Goal: Check status: Check status

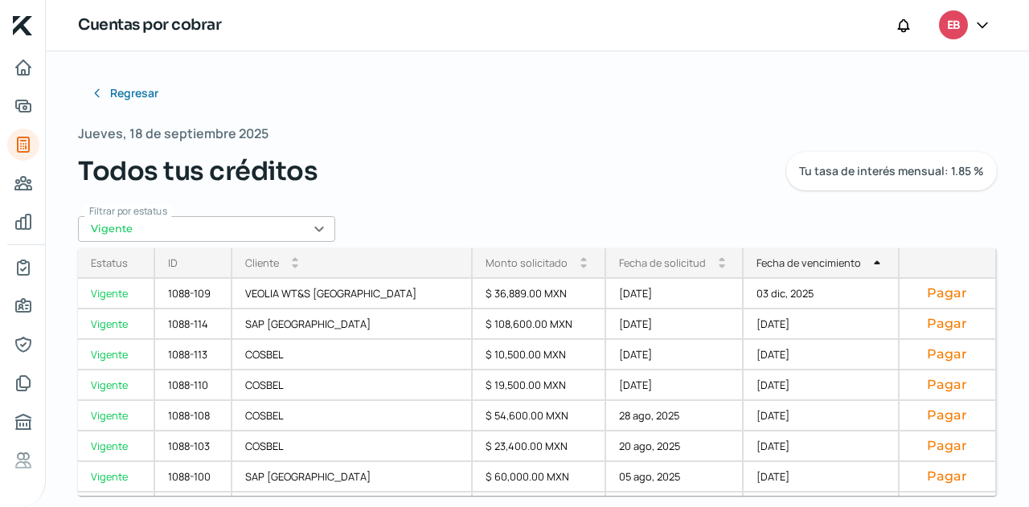
scroll to position [332, 0]
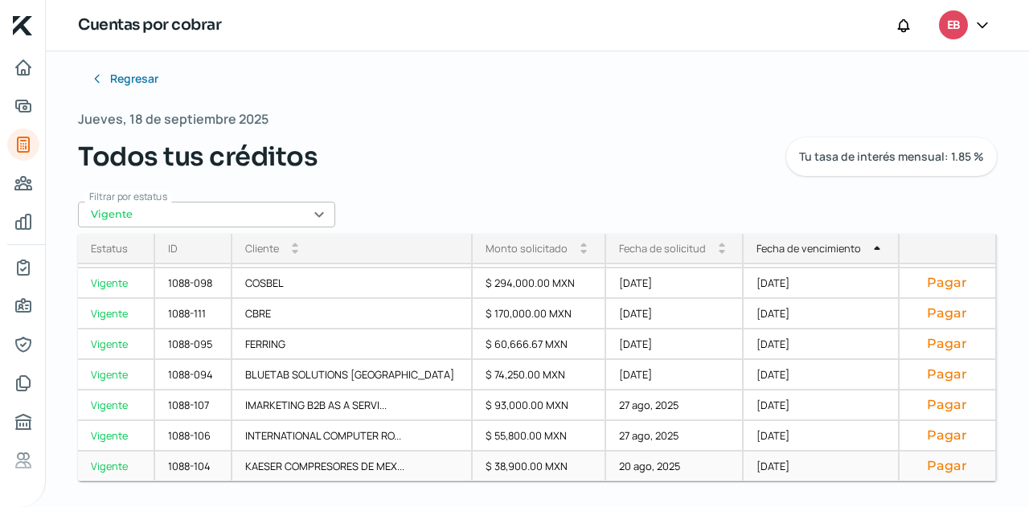
click at [744, 466] on div "[DATE]" at bounding box center [822, 467] width 156 height 31
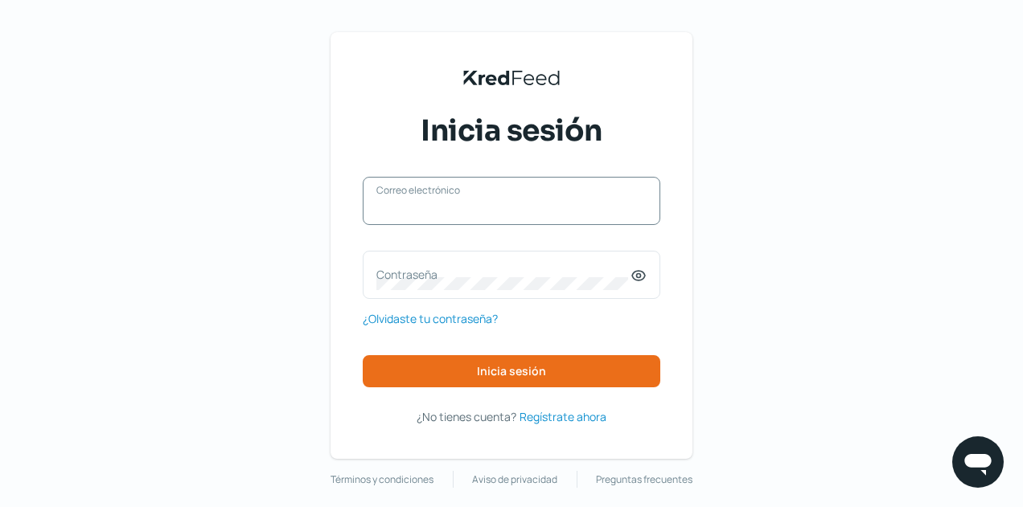
click at [478, 212] on input "Correo electrónico" at bounding box center [511, 209] width 270 height 14
type input "[EMAIL_ADDRESS][DOMAIN_NAME]"
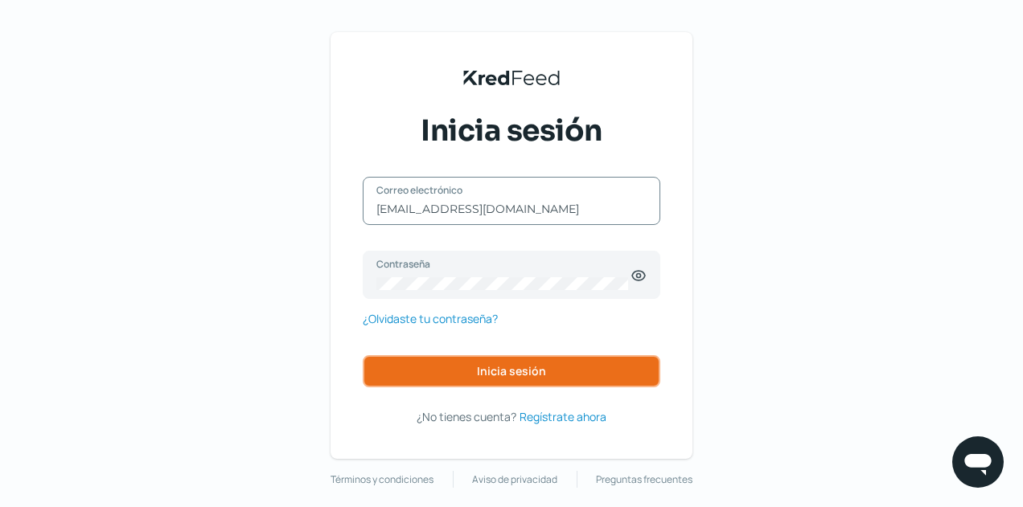
click at [515, 363] on button "Inicia sesión" at bounding box center [512, 371] width 298 height 32
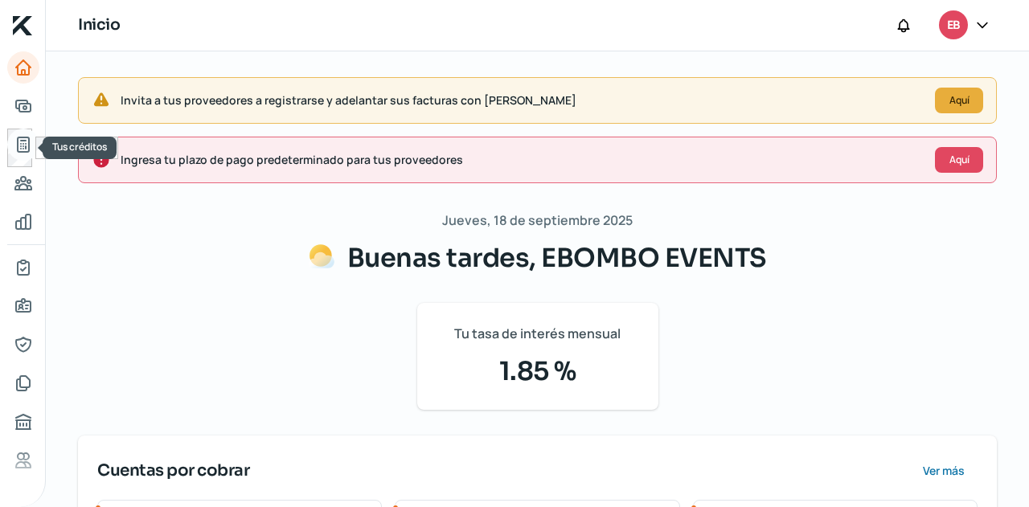
click at [28, 142] on icon "Tus créditos" at bounding box center [23, 145] width 11 height 14
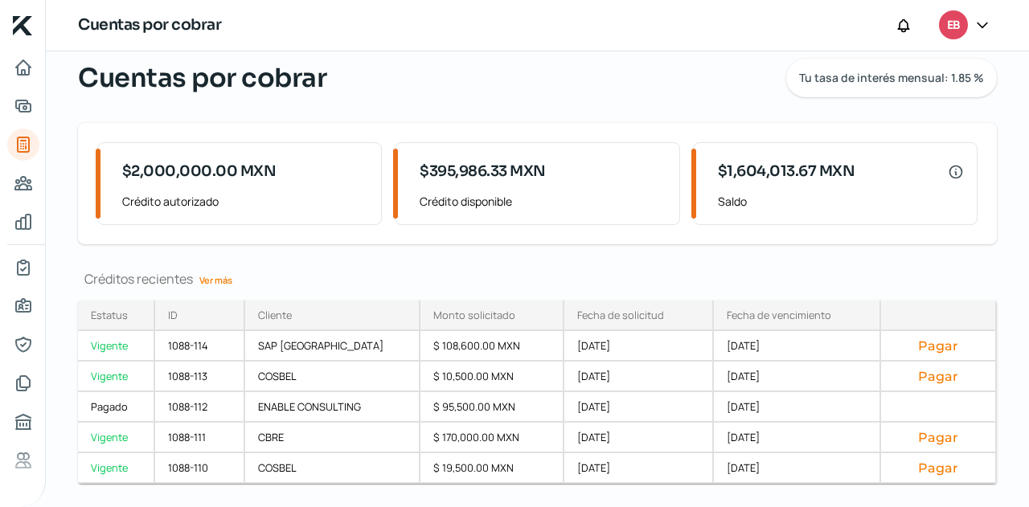
scroll to position [88, 0]
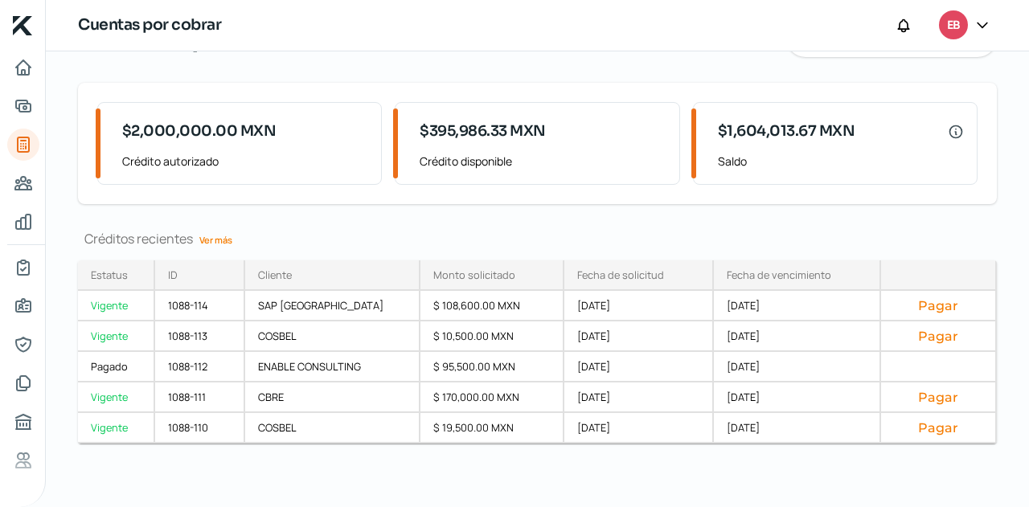
click at [222, 239] on link "Ver más" at bounding box center [216, 240] width 46 height 25
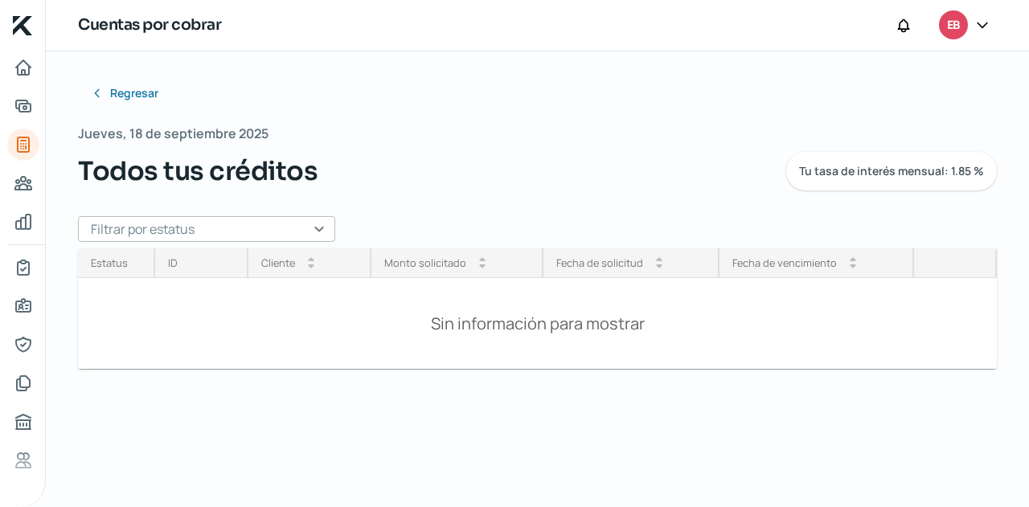
click at [299, 229] on input "text" at bounding box center [206, 229] width 257 height 26
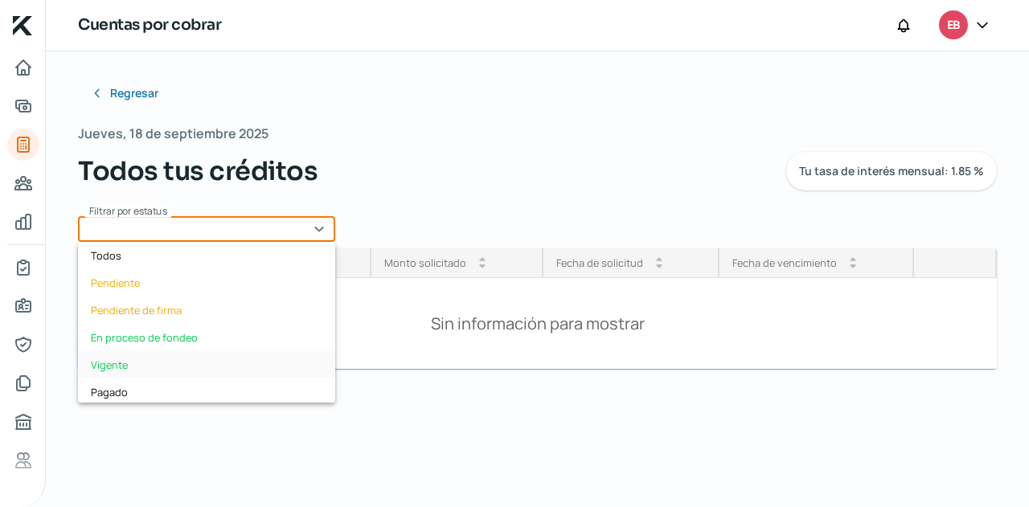
click at [152, 356] on div "Vigente" at bounding box center [206, 364] width 257 height 27
type input "Vigente"
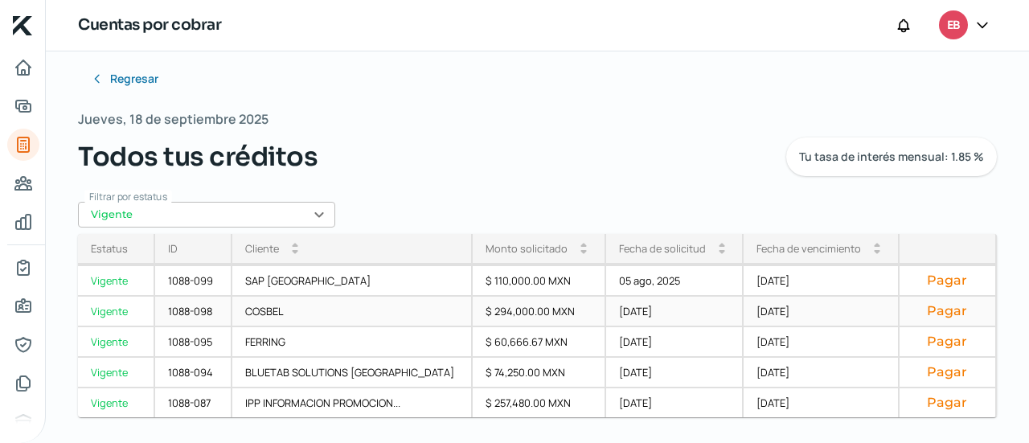
scroll to position [396, 0]
drag, startPoint x: 774, startPoint y: 224, endPoint x: 762, endPoint y: 252, distance: 29.9
click at [772, 230] on div "Regresar [DATE] Todos tus créditos Tu tasa de interés mensual: 1.85 % Filtrar p…" at bounding box center [537, 184] width 919 height 242
click at [761, 252] on div "Fecha de vencimiento" at bounding box center [809, 248] width 105 height 14
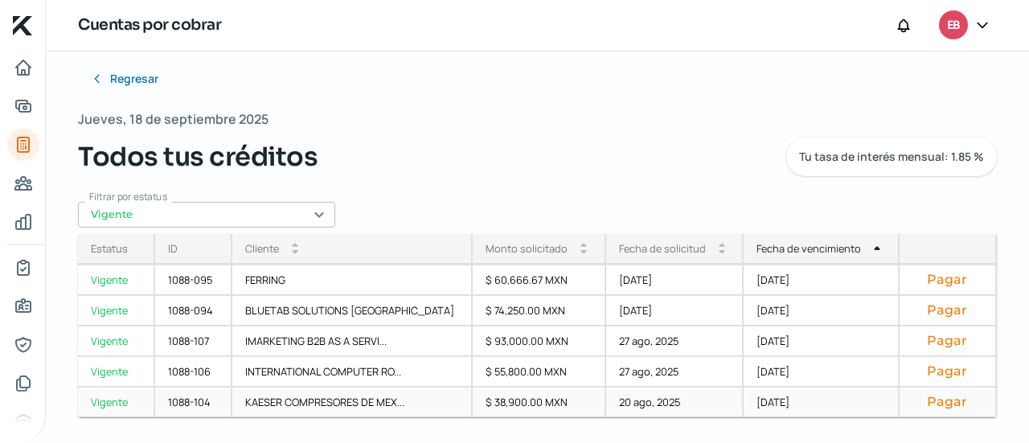
click at [758, 397] on div "[DATE]" at bounding box center [822, 403] width 156 height 31
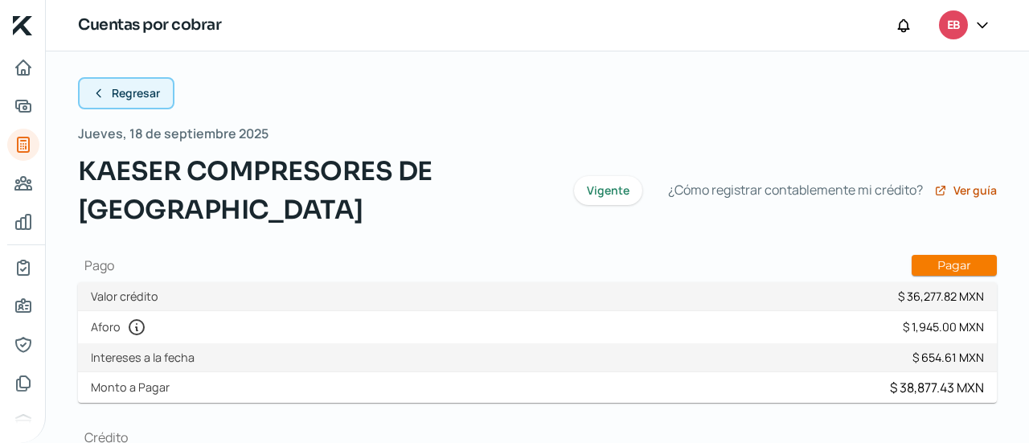
click at [124, 99] on span "Regresar" at bounding box center [136, 93] width 48 height 11
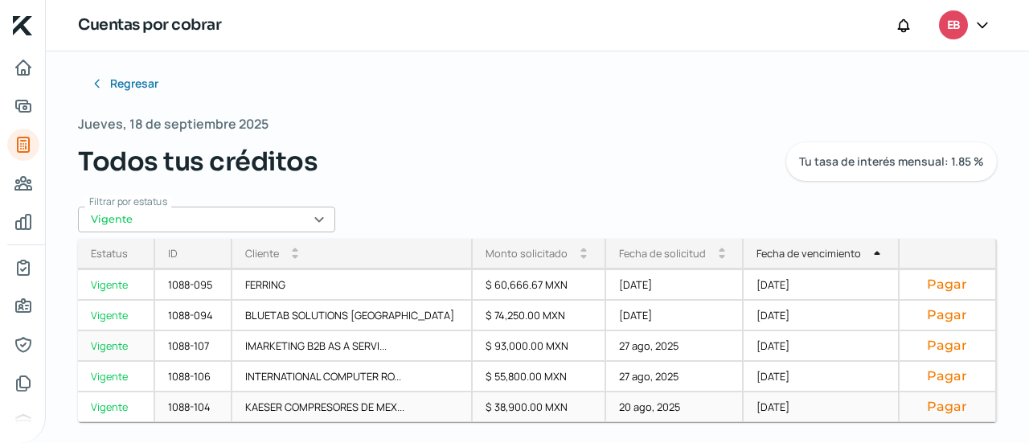
scroll to position [14, 0]
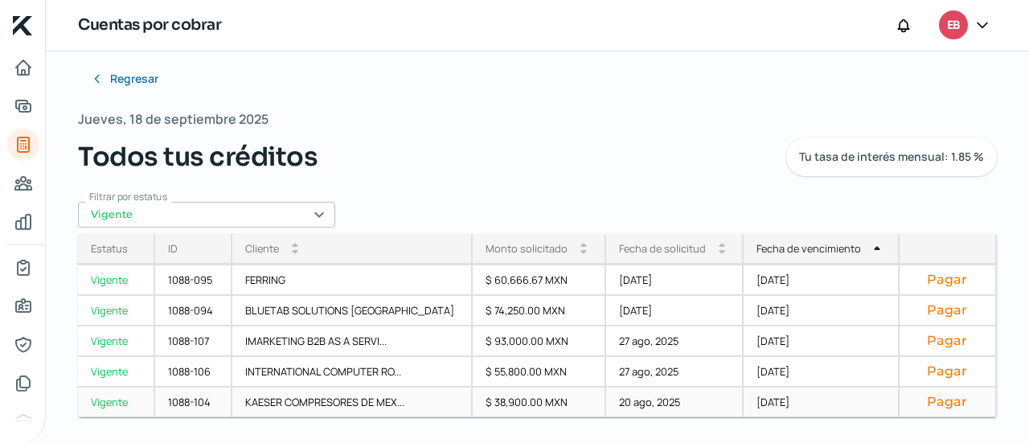
click at [744, 400] on div "[DATE]" at bounding box center [822, 403] width 156 height 31
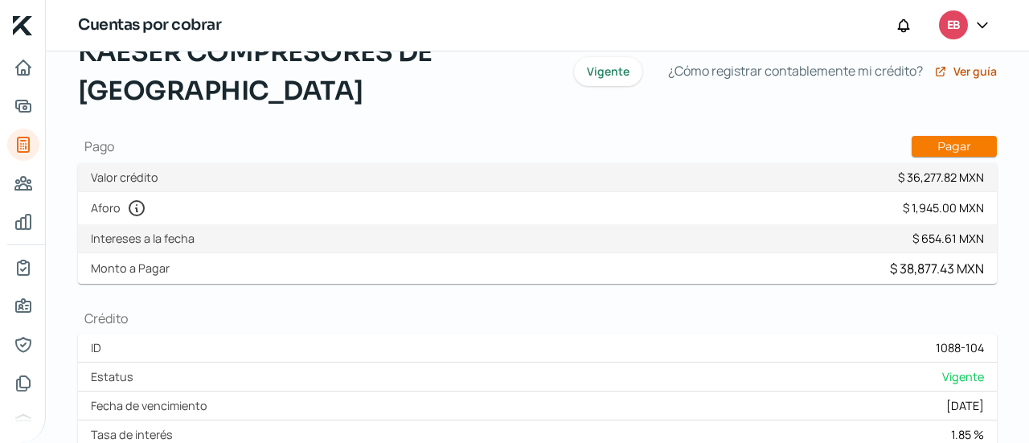
scroll to position [93, 0]
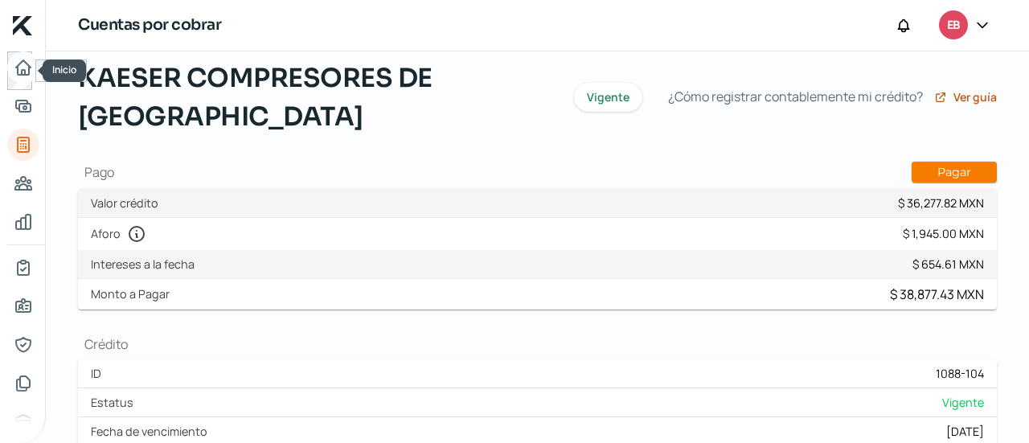
click at [27, 65] on icon "Inicio" at bounding box center [23, 67] width 14 height 14
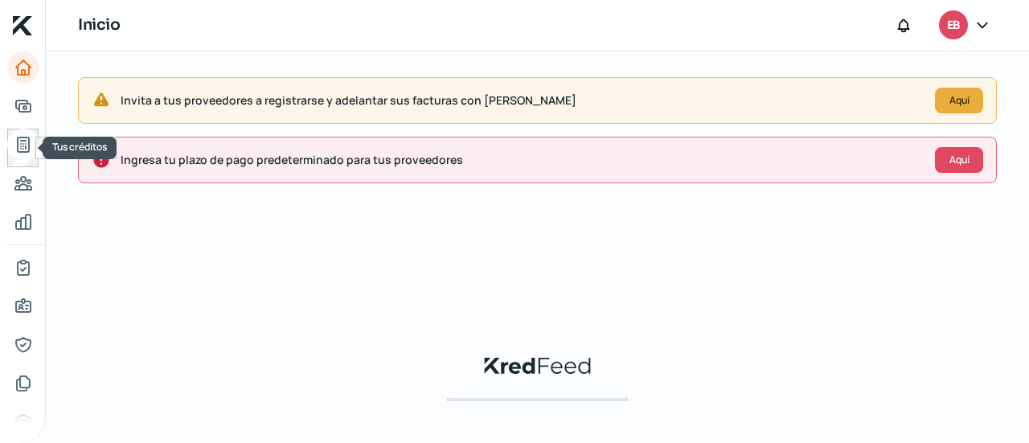
click at [31, 147] on icon "Tus créditos" at bounding box center [23, 144] width 19 height 19
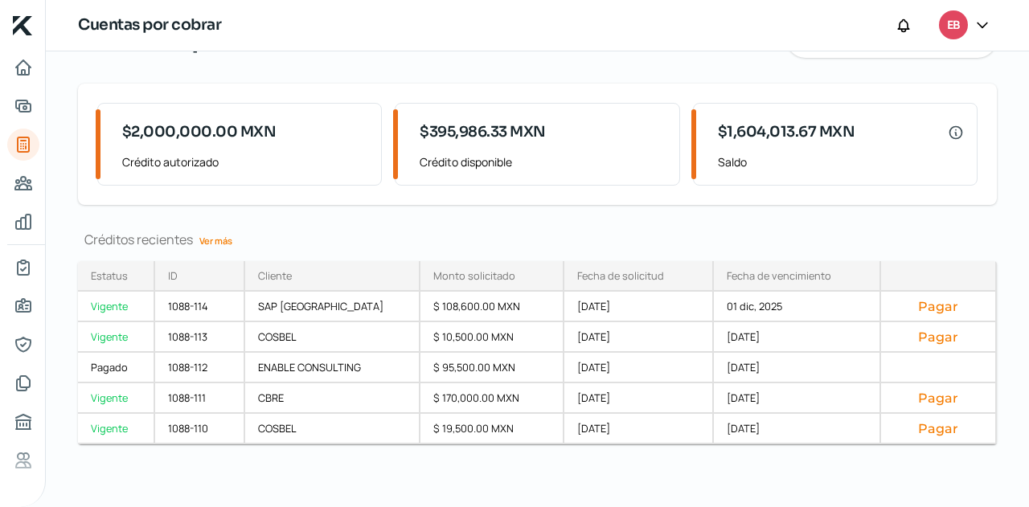
scroll to position [88, 0]
click at [221, 237] on link "Ver más" at bounding box center [216, 240] width 46 height 25
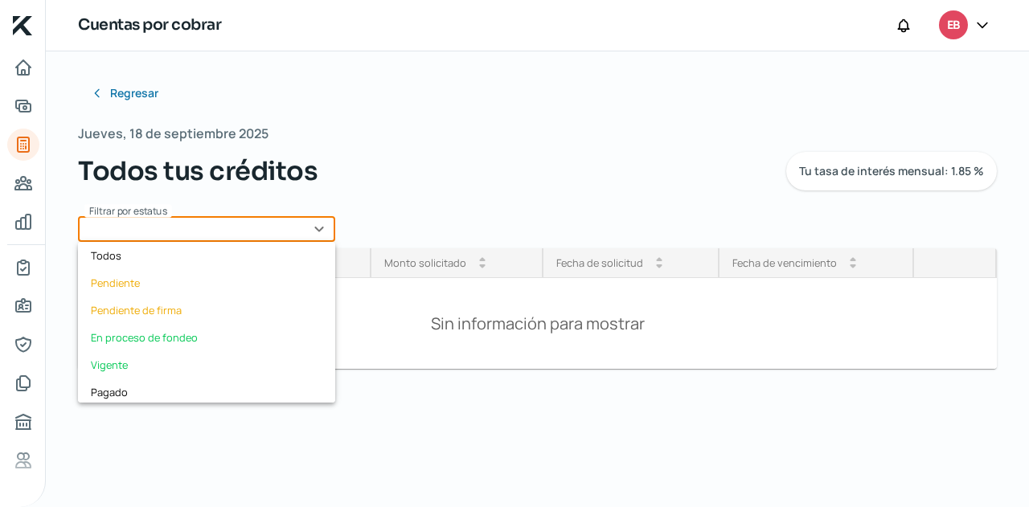
click at [261, 233] on input "text" at bounding box center [206, 229] width 257 height 26
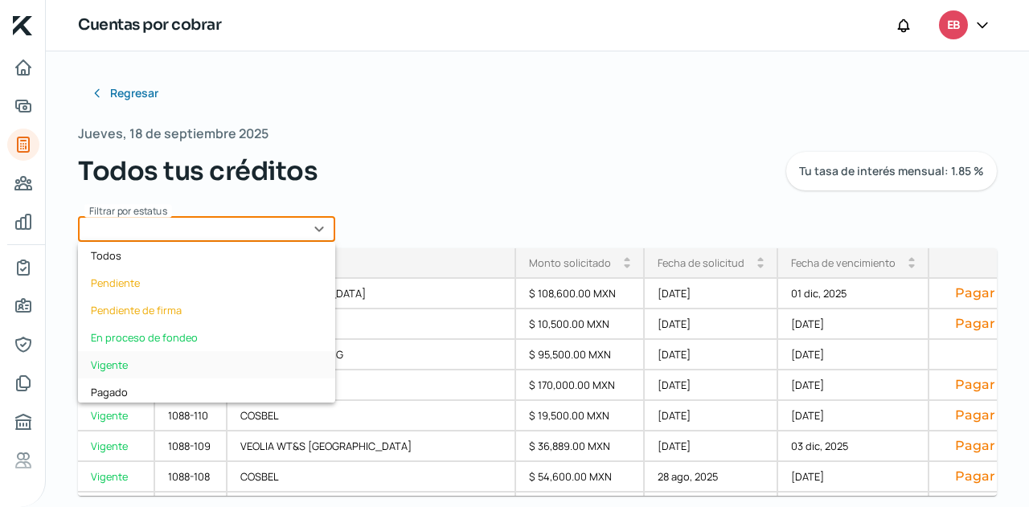
click at [154, 354] on div "Vigente" at bounding box center [206, 364] width 257 height 27
type input "Vigente"
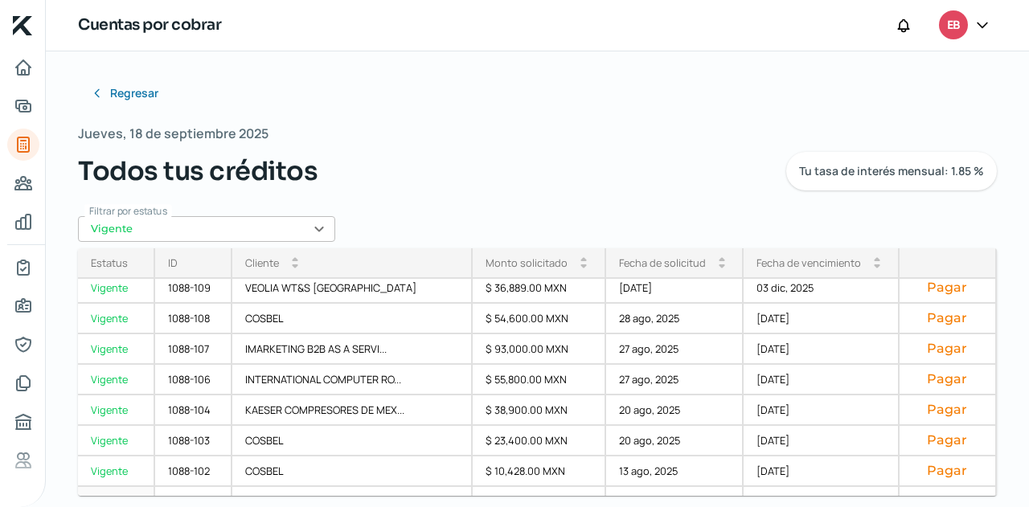
scroll to position [332, 0]
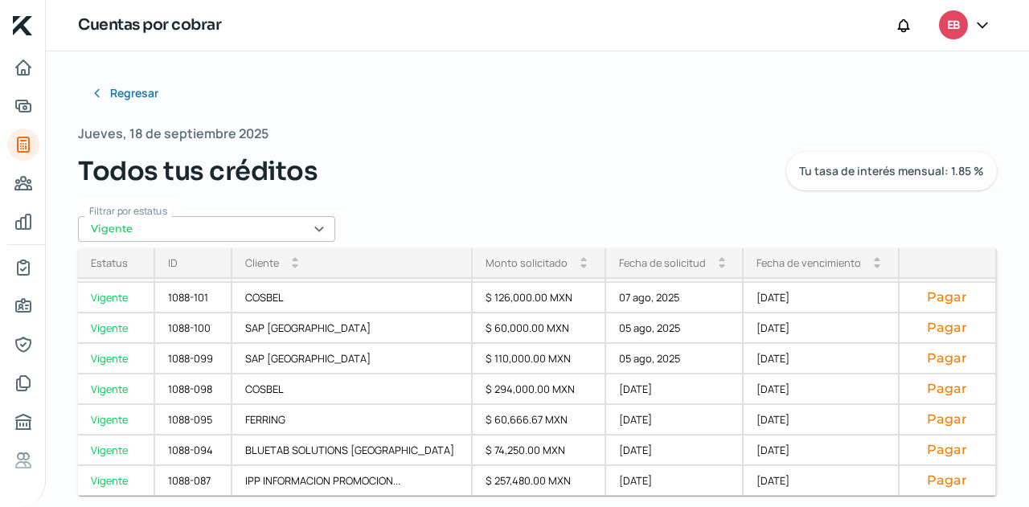
click at [757, 267] on div "Fecha de vencimiento" at bounding box center [809, 263] width 105 height 14
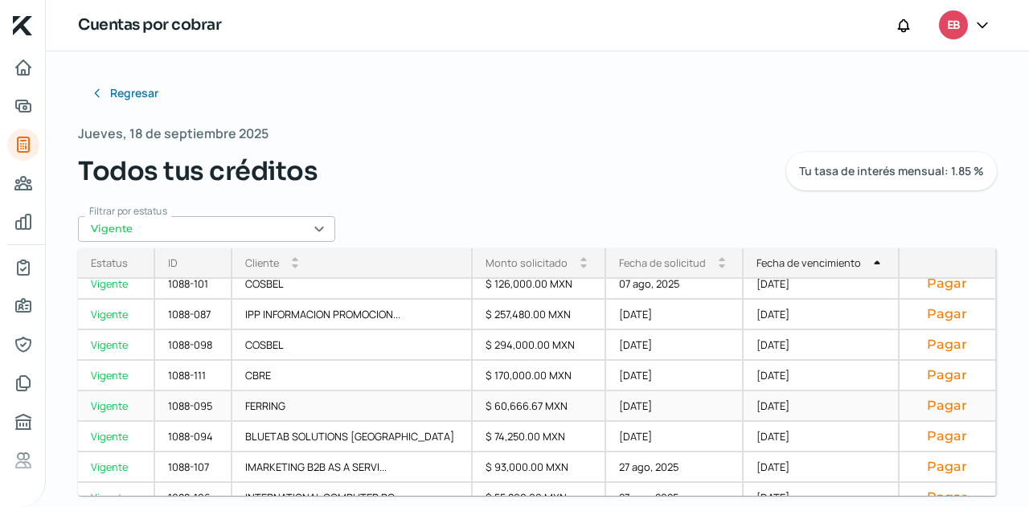
scroll to position [252, 0]
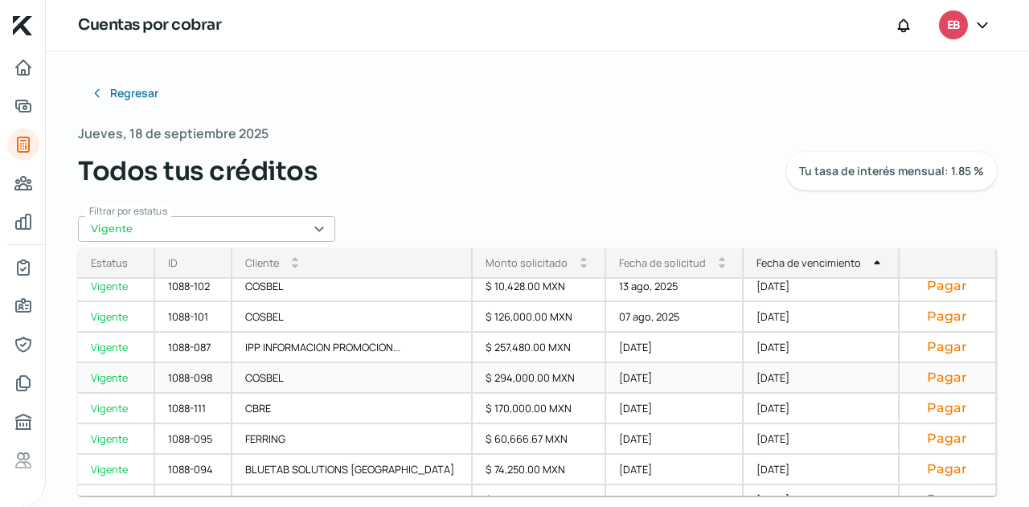
click at [756, 380] on div "[DATE]" at bounding box center [822, 379] width 156 height 31
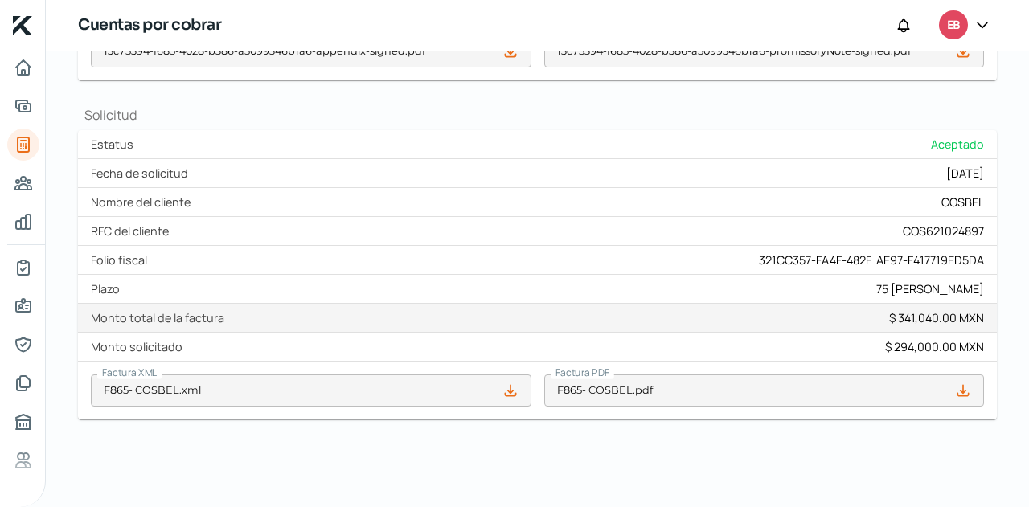
scroll to position [658, 0]
